Goal: Navigation & Orientation: Find specific page/section

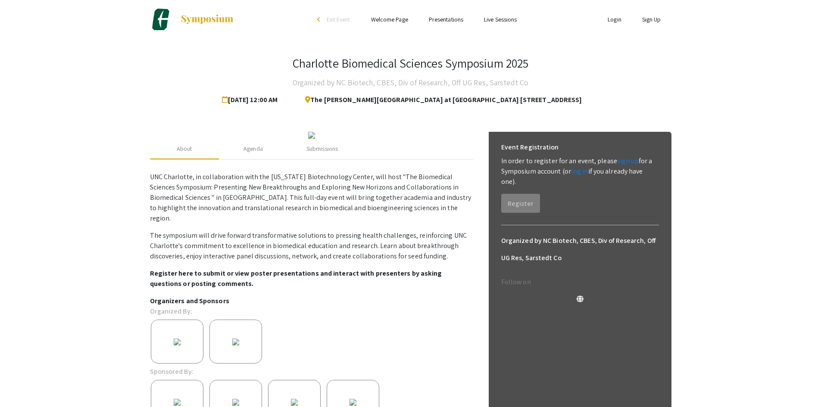
drag, startPoint x: 327, startPoint y: 100, endPoint x: 601, endPoint y: 98, distance: 273.8
click at [599, 98] on div "The [PERSON_NAME][GEOGRAPHIC_DATA] at [GEOGRAPHIC_DATA] [STREET_ADDRESS]" at bounding box center [445, 99] width 310 height 17
copy span "The [PERSON_NAME][GEOGRAPHIC_DATA] at [GEOGRAPHIC_DATA] [STREET_ADDRESS]"
click at [444, 22] on link "Presentations" at bounding box center [446, 20] width 34 height 8
click at [392, 16] on link "Welcome Page" at bounding box center [389, 20] width 37 height 8
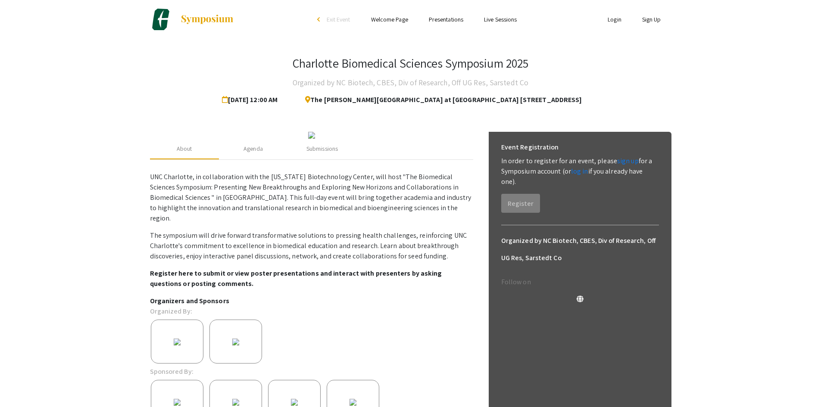
click at [260, 98] on span "[DATE] 12:00 AM" at bounding box center [251, 99] width 59 height 17
click at [388, 20] on link "Welcome Page" at bounding box center [389, 20] width 37 height 8
click at [437, 19] on link "Presentations" at bounding box center [446, 20] width 34 height 8
click at [495, 19] on link "Live Sessions" at bounding box center [500, 20] width 33 height 8
